Goal: Information Seeking & Learning: Learn about a topic

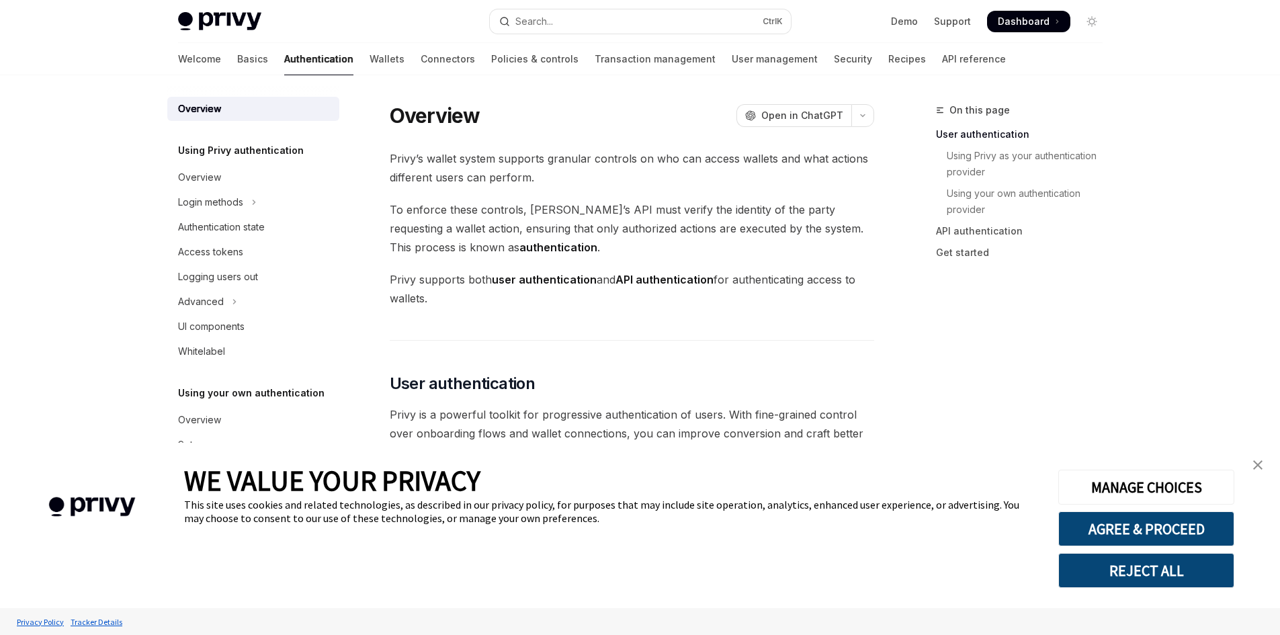
type textarea "*"
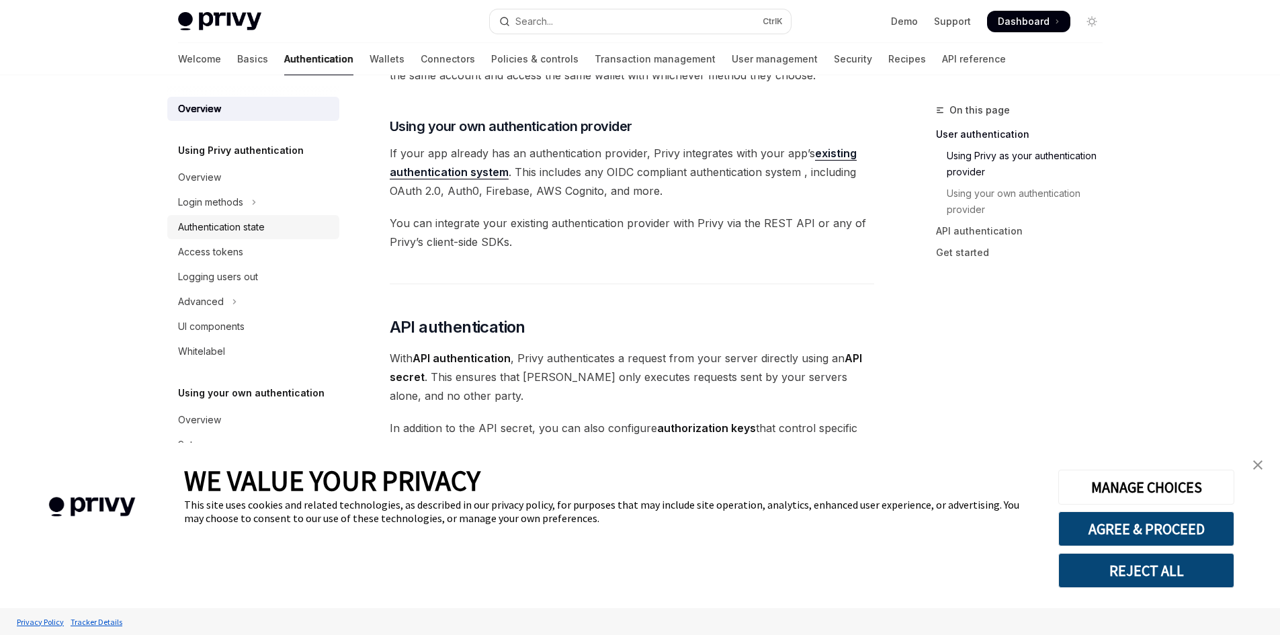
scroll to position [741, 0]
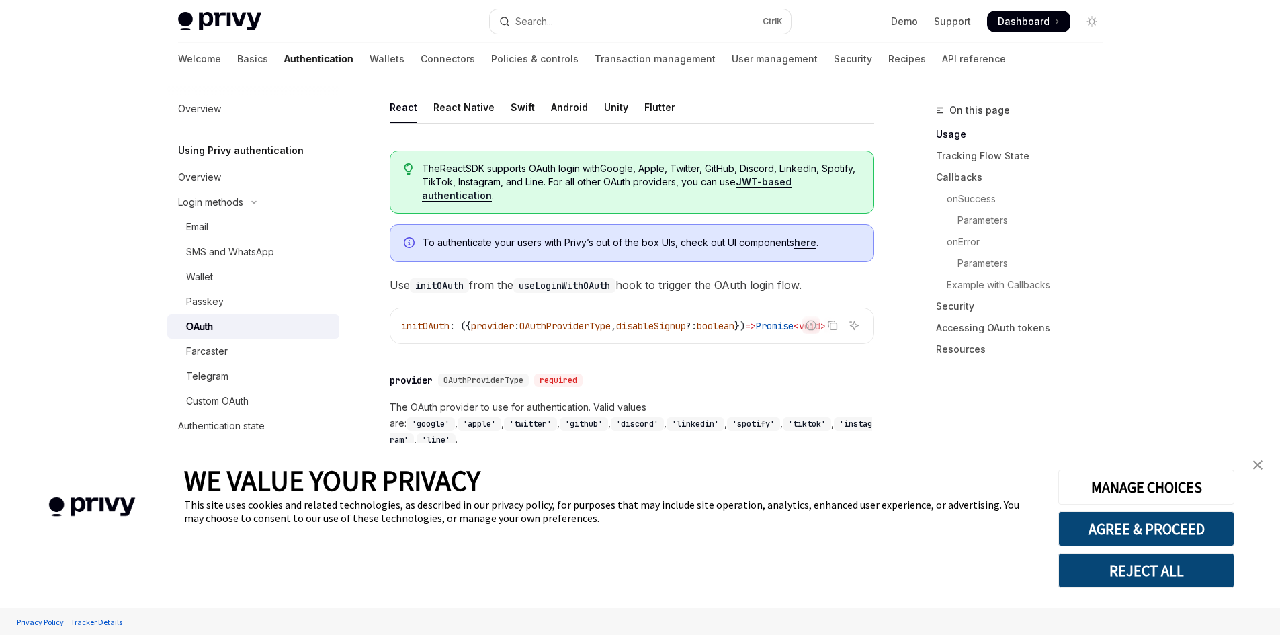
scroll to position [470, 0]
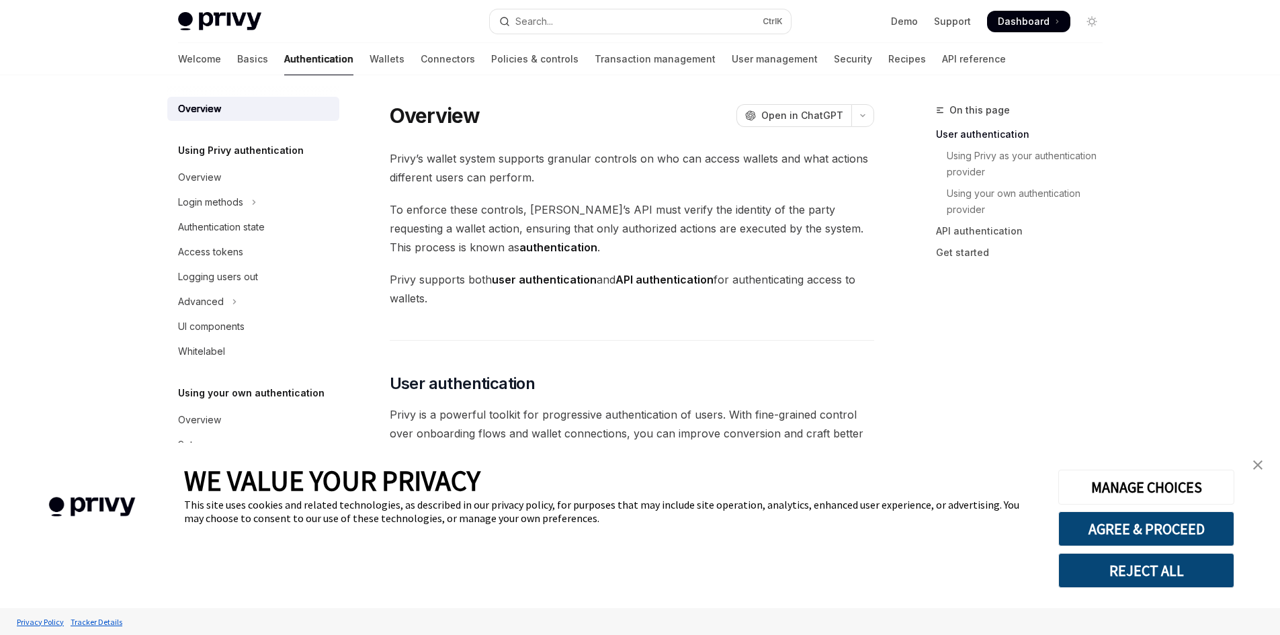
scroll to position [305, 0]
